Goal: Task Accomplishment & Management: Manage account settings

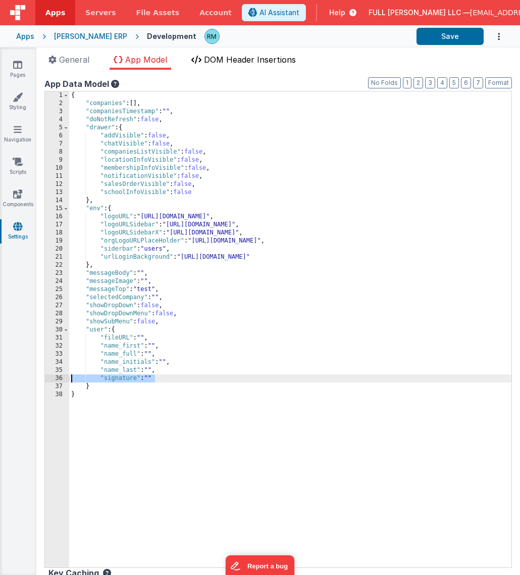
click at [227, 61] on span "DOM Header Insertions" at bounding box center [250, 60] width 92 height 10
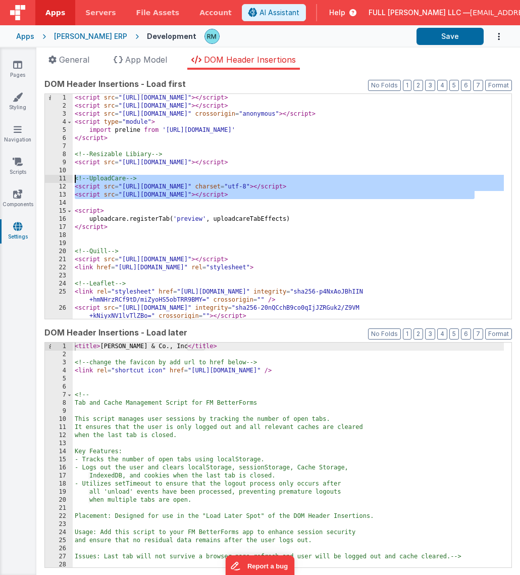
drag, startPoint x: 478, startPoint y: 195, endPoint x: 75, endPoint y: 180, distance: 403.7
click at [75, 180] on div "< script src = "[URL][DOMAIN_NAME]" > </ script > < script src = "[URL][DOMAIN_…" at bounding box center [288, 214] width 431 height 241
click at [149, 227] on div "< script src = "[URL][DOMAIN_NAME]" > </ script > < script src = "[URL][DOMAIN_…" at bounding box center [288, 214] width 431 height 241
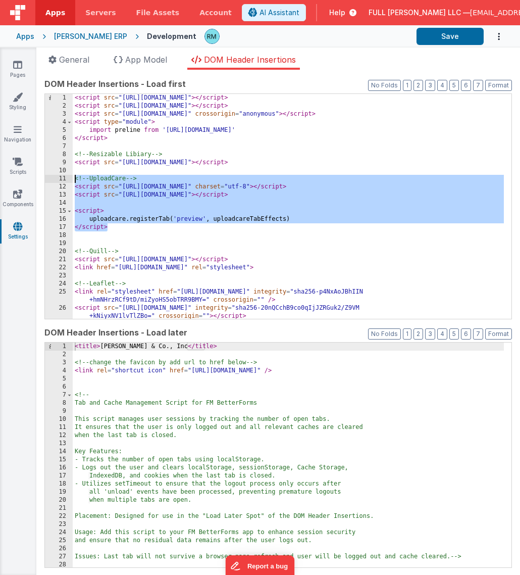
drag, startPoint x: 150, startPoint y: 227, endPoint x: 60, endPoint y: 180, distance: 101.8
click at [60, 180] on div "1 2 3 4 5 6 7 8 9 10 11 12 13 14 15 16 17 18 19 20 21 22 23 24 25 26 27 < scrip…" at bounding box center [278, 206] width 468 height 226
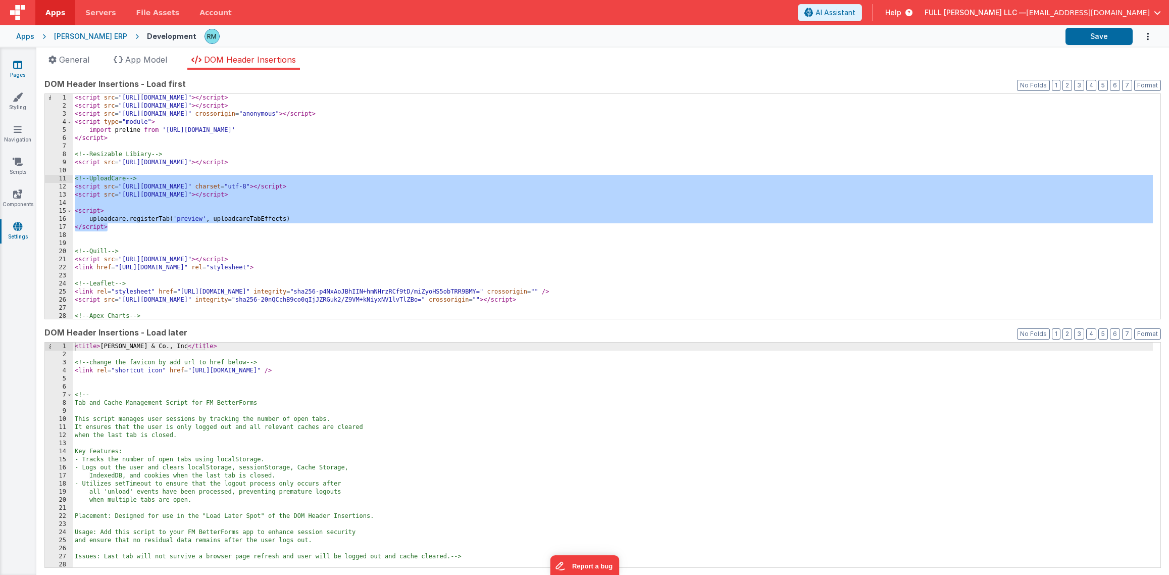
click at [26, 69] on link "Pages" at bounding box center [17, 70] width 36 height 20
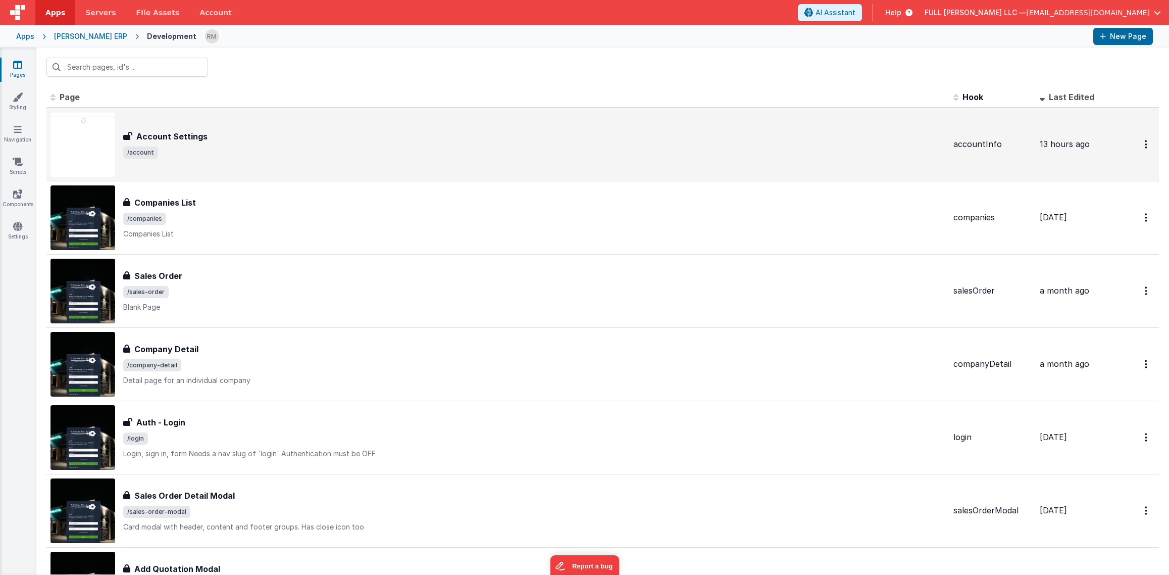
click at [272, 138] on div "Account Settings" at bounding box center [534, 136] width 822 height 12
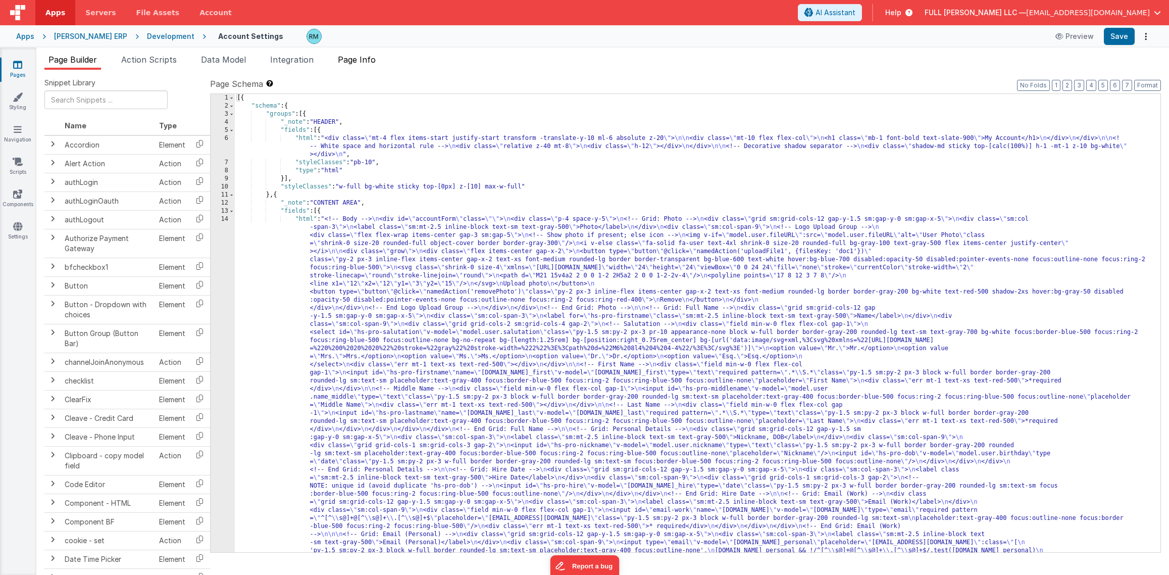
click at [350, 62] on span "Page Info" at bounding box center [357, 60] width 38 height 10
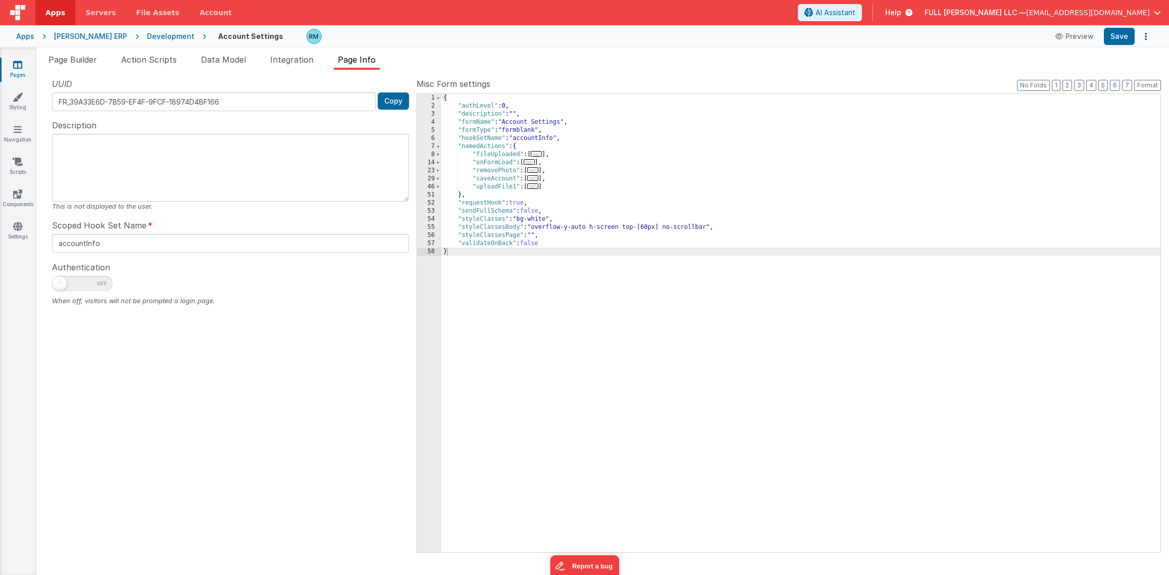
click at [520, 164] on span "..." at bounding box center [529, 162] width 11 height 6
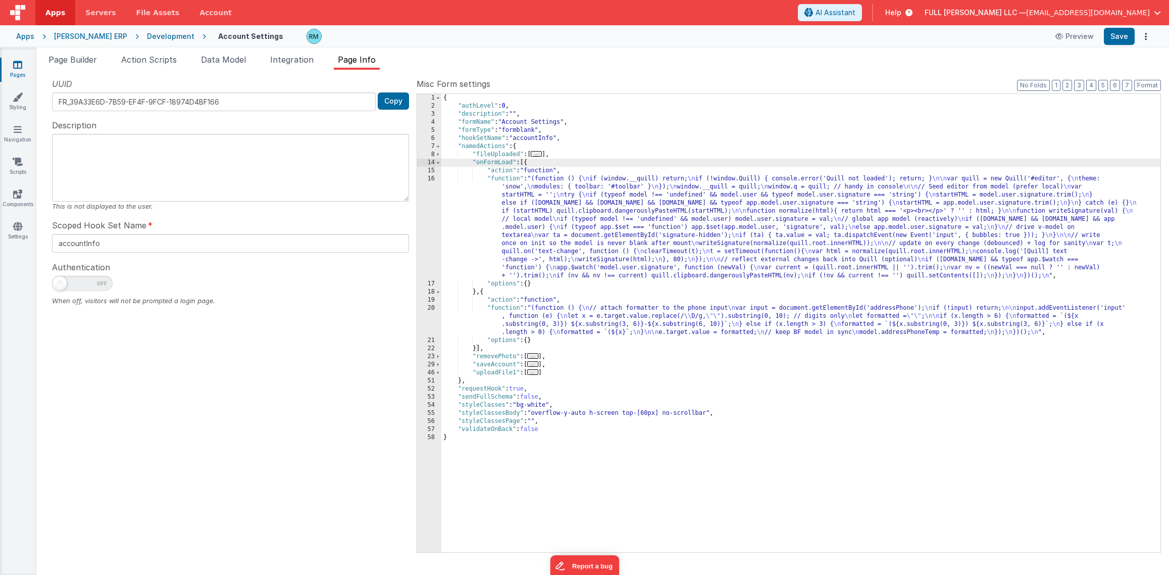
click at [499, 307] on div "{ "authLevel" : 0 , "description" : "" , "formName" : "Account Settings" , "for…" at bounding box center [800, 331] width 719 height 474
click at [432, 307] on div "20" at bounding box center [429, 320] width 24 height 32
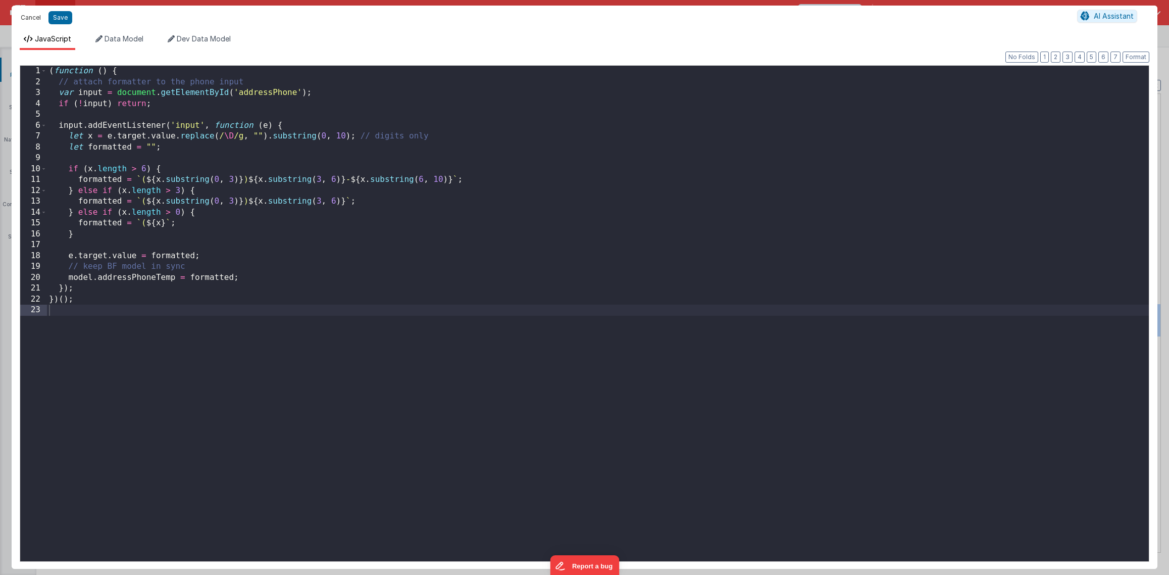
click at [33, 18] on button "Cancel" at bounding box center [31, 18] width 30 height 14
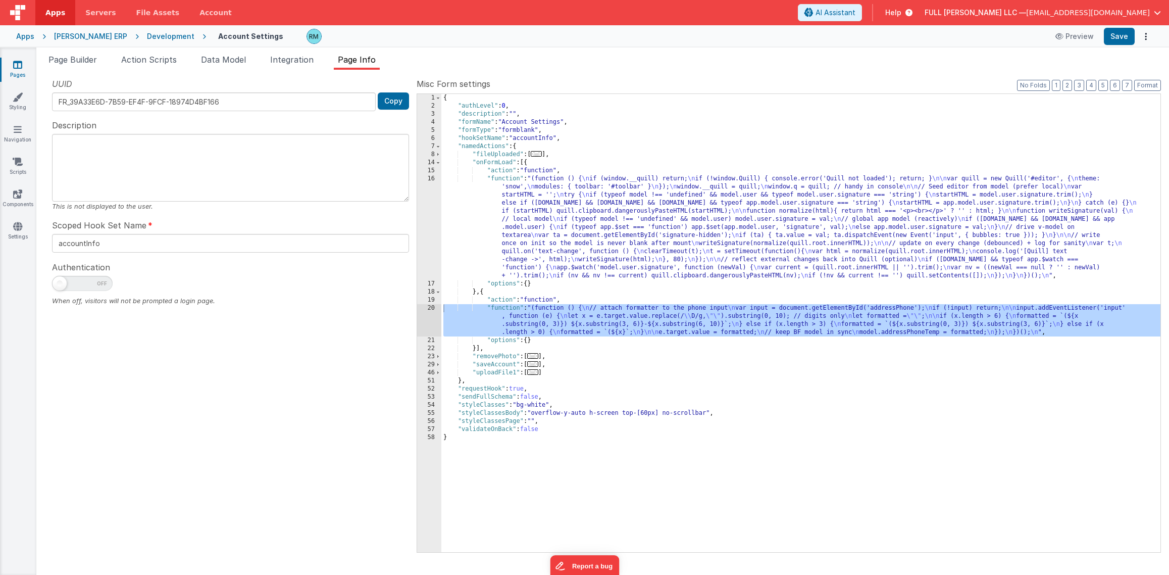
click at [502, 178] on div "{ "authLevel" : 0 , "description" : "" , "formName" : "Account Settings" , "for…" at bounding box center [800, 331] width 719 height 474
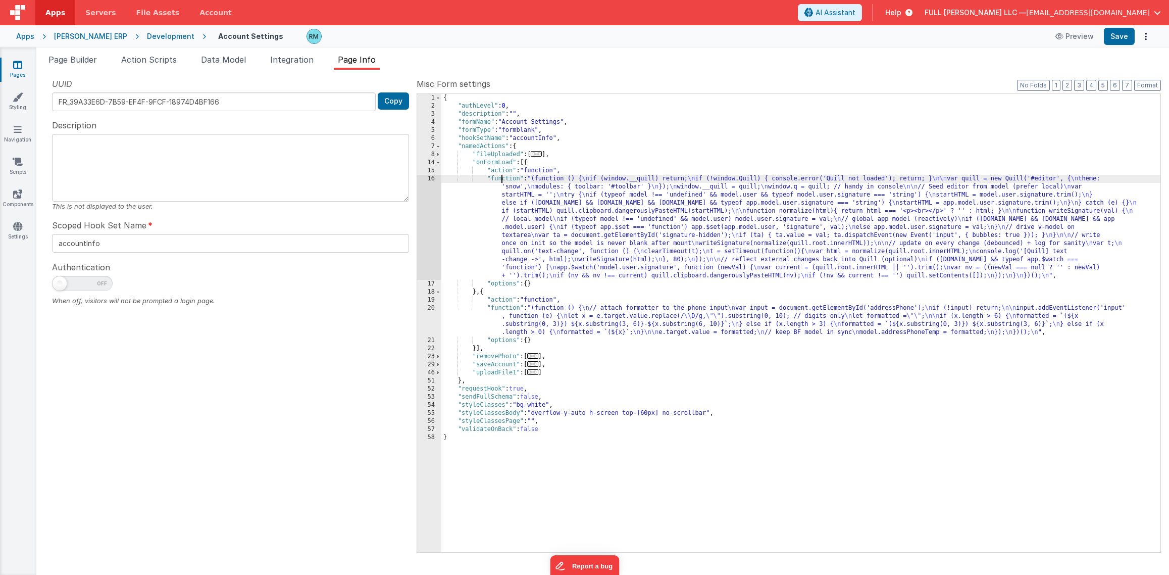
click at [429, 177] on div "16" at bounding box center [429, 227] width 24 height 105
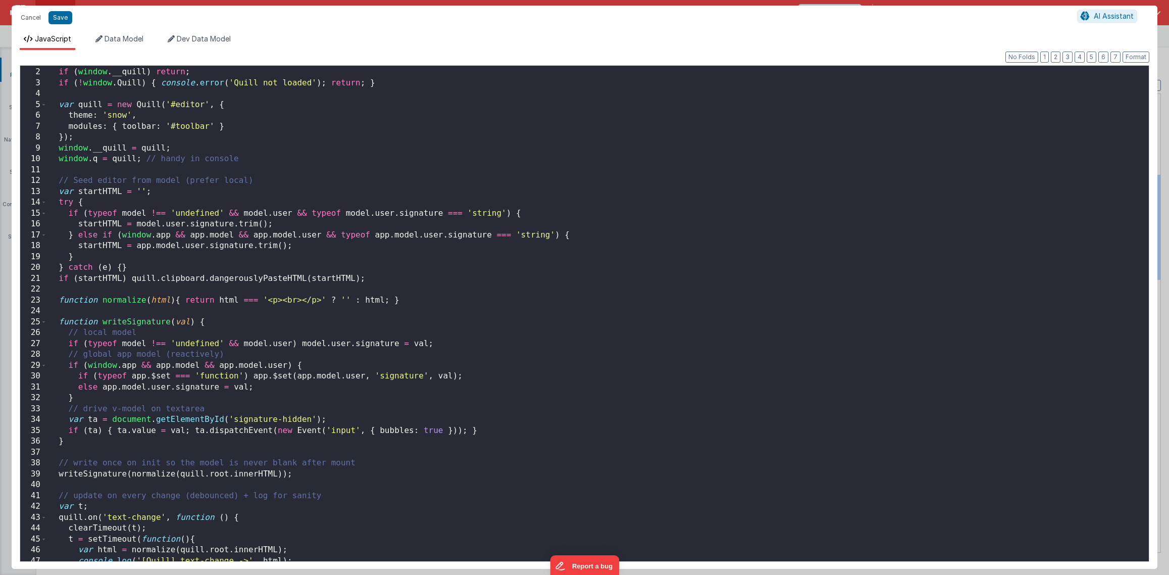
scroll to position [178, 0]
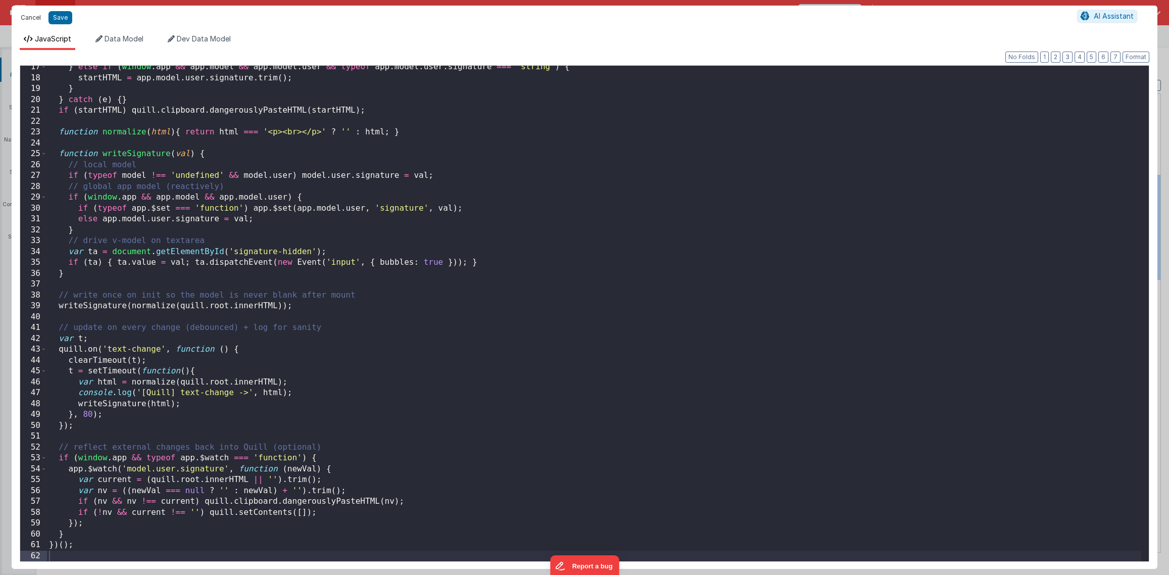
click at [30, 18] on button "Cancel" at bounding box center [31, 18] width 30 height 14
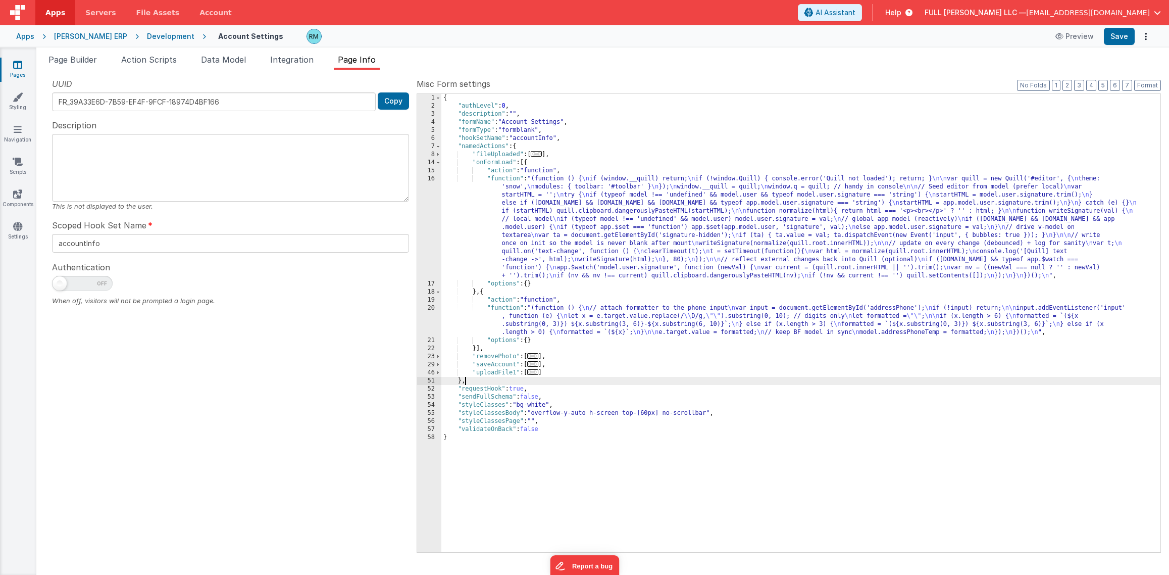
click at [520, 379] on div "{ "authLevel" : 0 , "description" : "" , "formName" : "Account Settings" , "for…" at bounding box center [800, 331] width 719 height 474
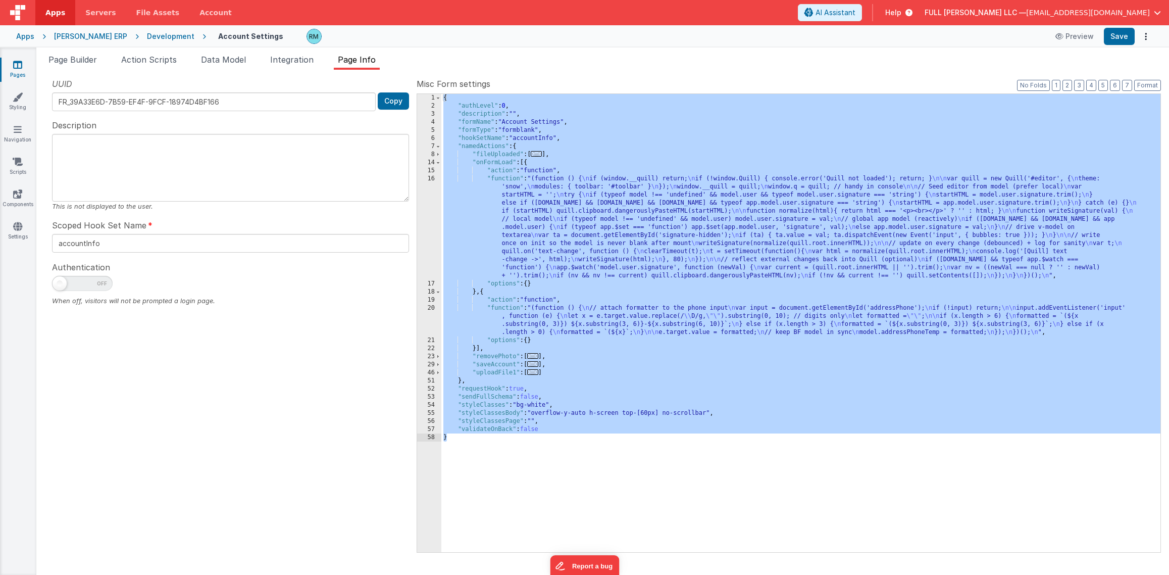
click at [510, 181] on div "{ "authLevel" : 0 , "description" : "" , "formName" : "Account Settings" , "for…" at bounding box center [800, 331] width 719 height 474
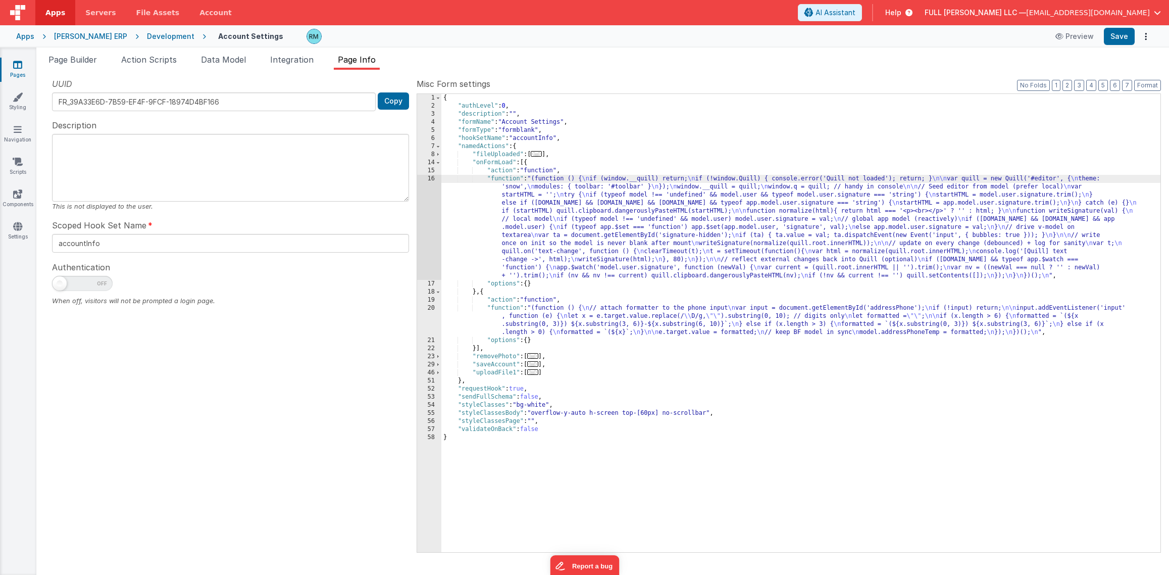
click at [433, 177] on div "16" at bounding box center [429, 227] width 24 height 105
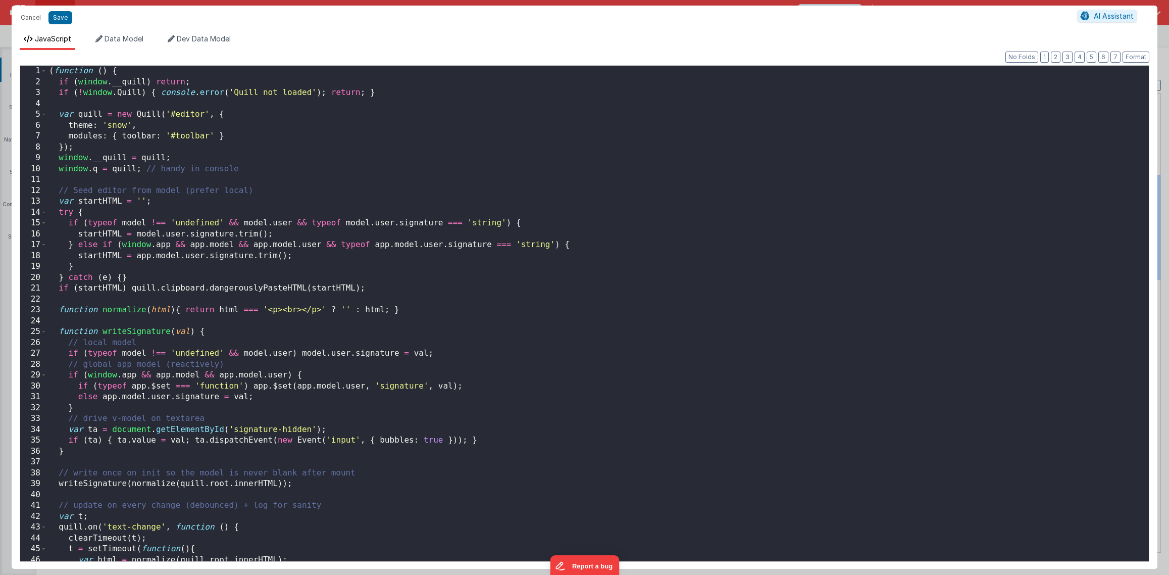
click at [354, 337] on div "( function ( ) { if ( window . __quill ) return ; if ( ! window . Quill ) { con…" at bounding box center [594, 324] width 1094 height 517
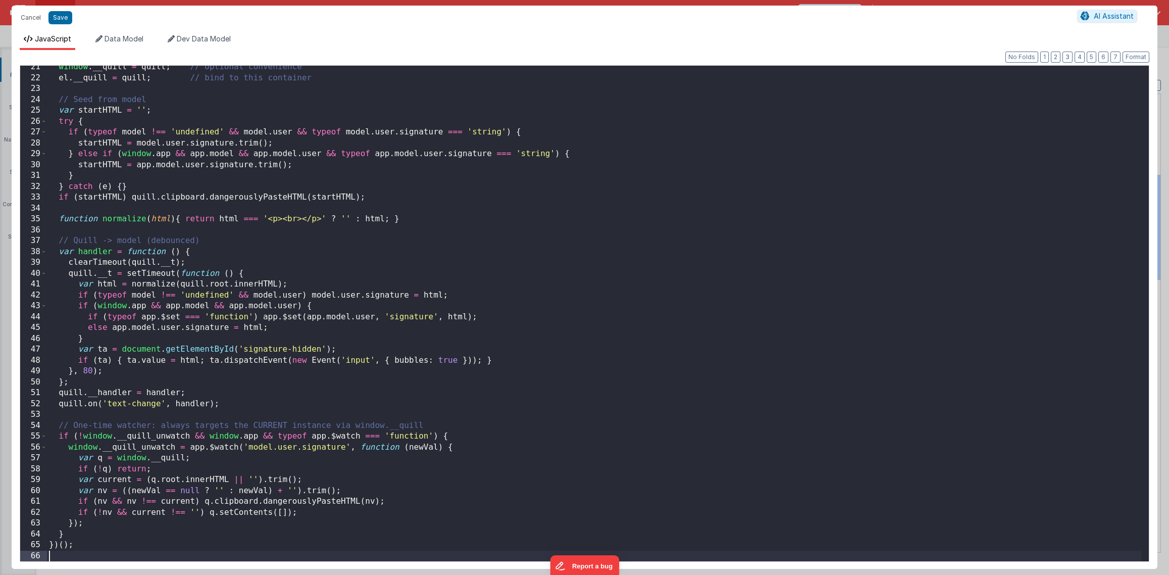
scroll to position [221, 0]
click at [176, 492] on div "window . __quill = quill ; // optional convenience el . __quill = quill ; // bi…" at bounding box center [594, 320] width 1094 height 517
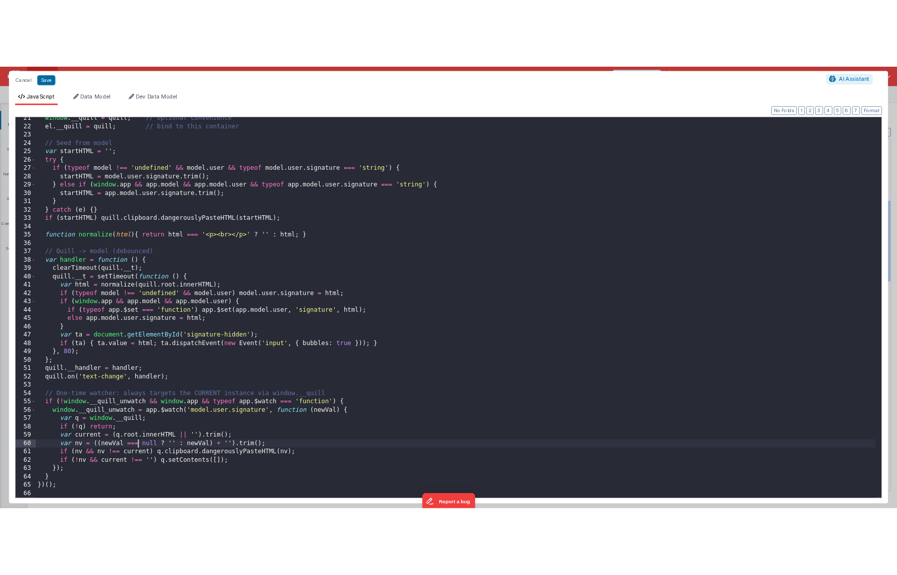
scroll to position [0, 0]
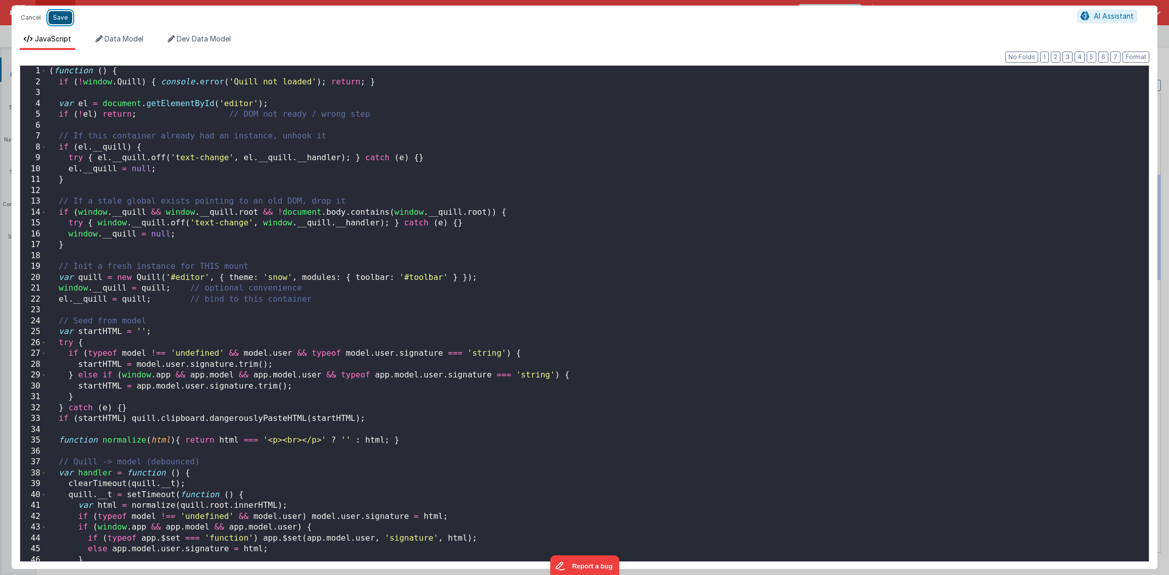
click at [64, 15] on button "Save" at bounding box center [60, 17] width 24 height 13
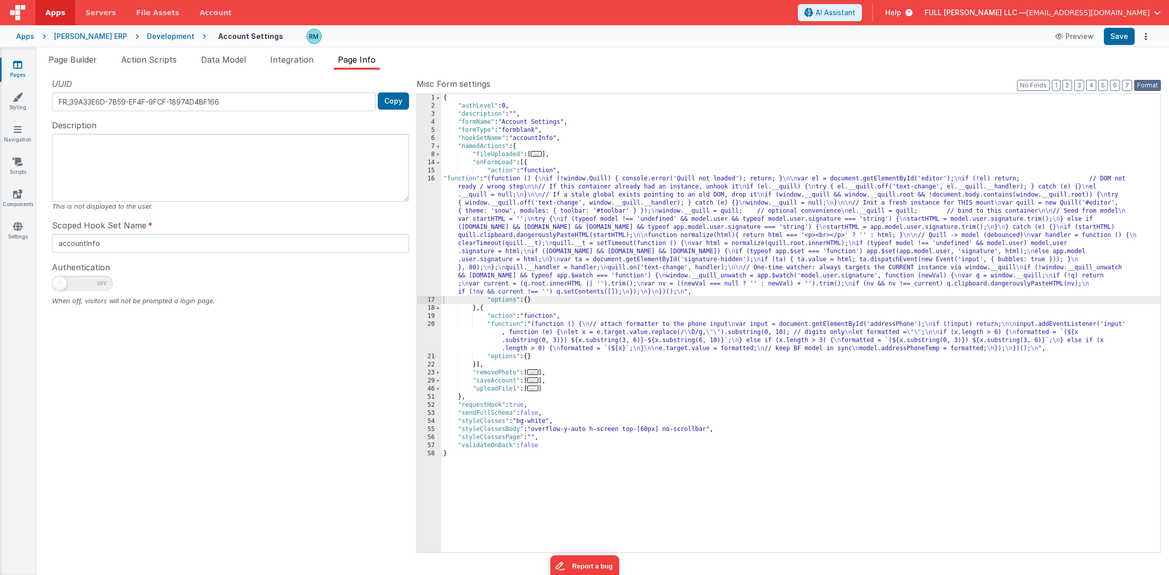
click at [520, 83] on button "Format" at bounding box center [1147, 85] width 27 height 11
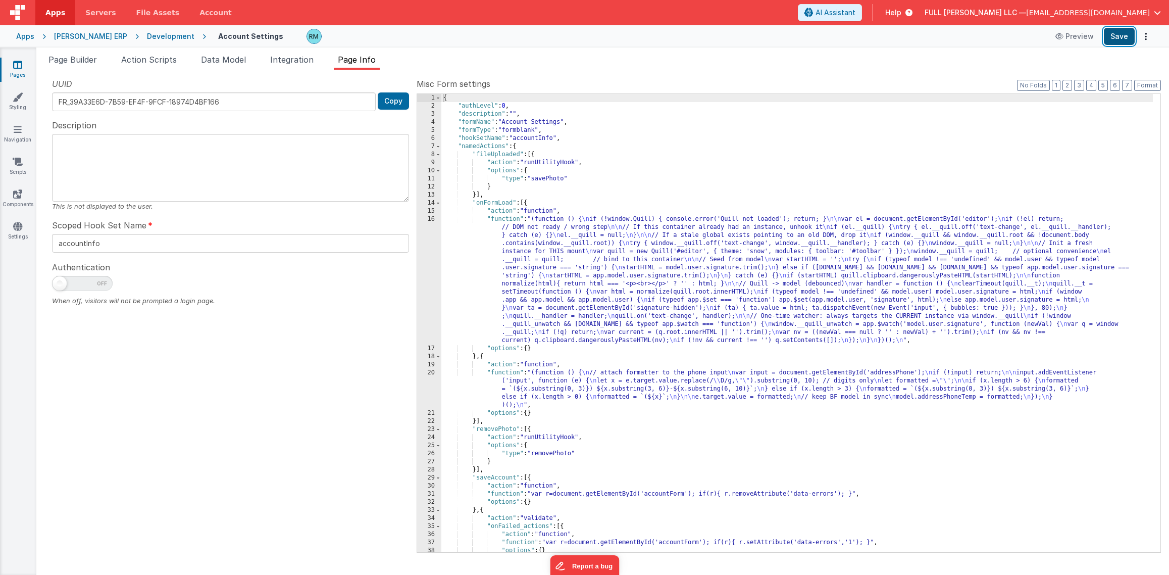
click at [520, 39] on button "Save" at bounding box center [1119, 36] width 31 height 17
